Goal: Find specific page/section

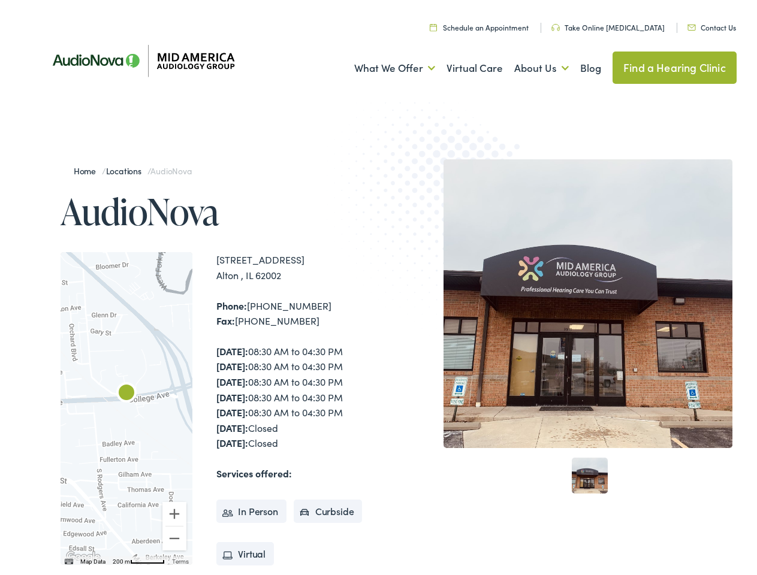
click at [378, 288] on img at bounding box center [444, 205] width 234 height 256
click at [384, 65] on link "What We Offer" at bounding box center [394, 65] width 81 height 44
click at [529, 65] on link "About Us" at bounding box center [541, 65] width 55 height 44
click at [126, 405] on div at bounding box center [127, 405] width 132 height 313
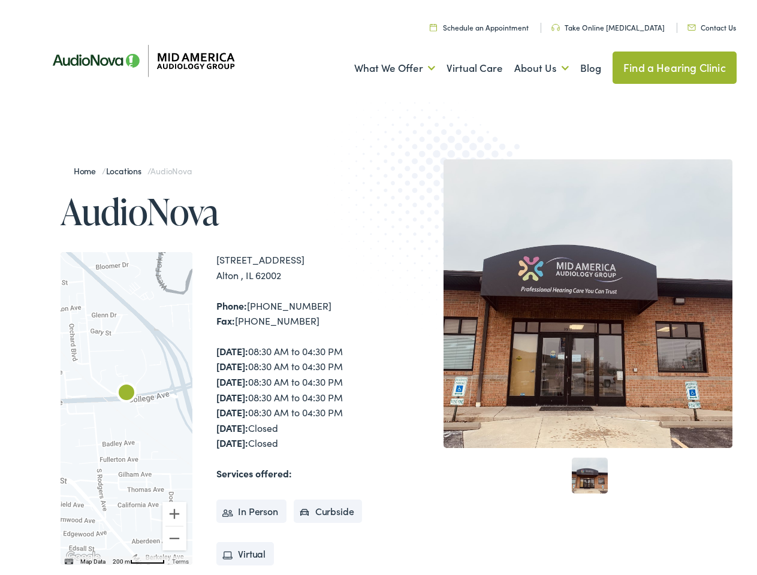
click at [126, 405] on div at bounding box center [127, 405] width 132 height 313
click at [126, 391] on img "AudioNova" at bounding box center [126, 390] width 29 height 29
click at [174, 511] on button "Zoom in" at bounding box center [174, 511] width 24 height 24
click at [174, 535] on button "Zoom out" at bounding box center [174, 535] width 24 height 24
click at [68, 558] on img "Keyboard shortcuts" at bounding box center [69, 557] width 8 height 5
